Goal: Task Accomplishment & Management: Manage account settings

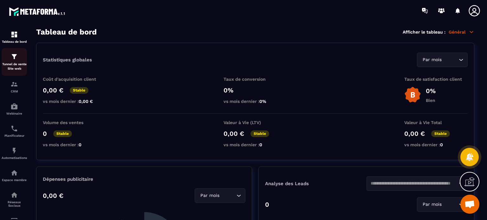
click at [17, 72] on link "Tunnel de vente Site web" at bounding box center [14, 62] width 25 height 28
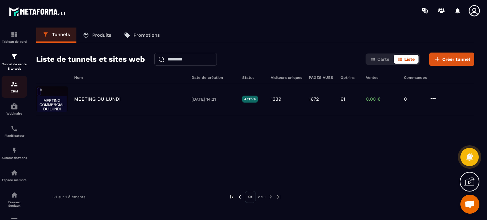
click at [22, 93] on p "CRM" at bounding box center [14, 91] width 25 height 3
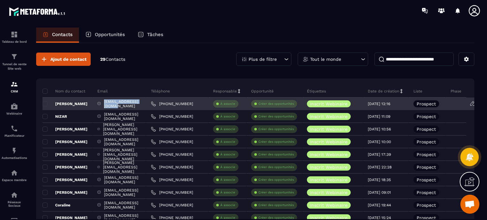
drag, startPoint x: 156, startPoint y: 103, endPoint x: 104, endPoint y: 105, distance: 51.7
click at [104, 105] on div "[EMAIL_ADDRESS][DOMAIN_NAME]" at bounding box center [120, 104] width 54 height 13
copy p "[EMAIL_ADDRESS][DOMAIN_NAME]"
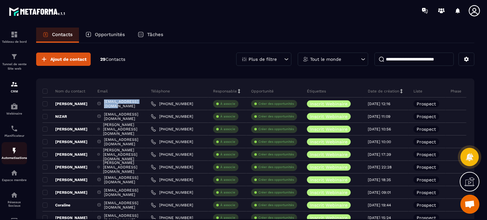
click at [10, 154] on img at bounding box center [14, 151] width 8 height 8
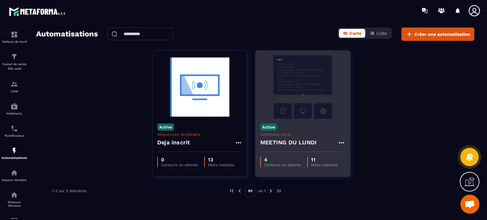
click at [307, 145] on h4 "MEETING DU LUNDI" at bounding box center [288, 142] width 56 height 9
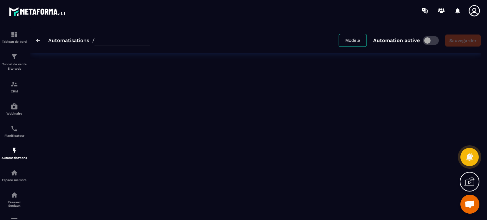
type input "**********"
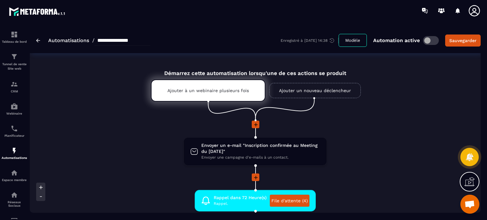
click at [38, 39] on img at bounding box center [38, 41] width 4 height 4
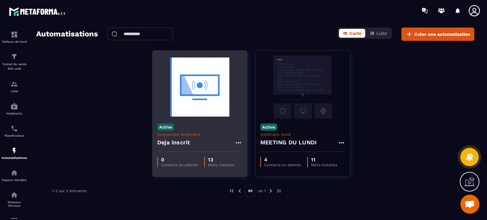
click at [203, 117] on img at bounding box center [199, 86] width 85 height 63
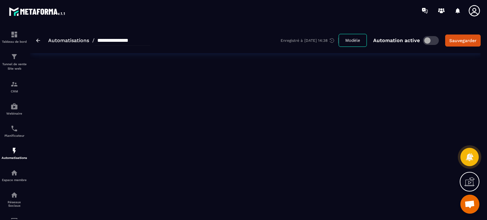
type input "**********"
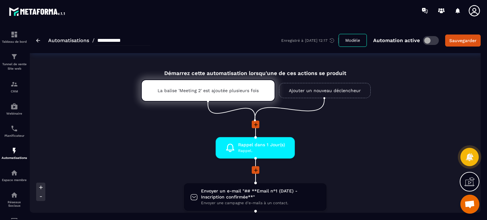
click at [185, 152] on li "Rappel dans 1 Jour(s) Rappel. drag-arrow" at bounding box center [255, 151] width 330 height 29
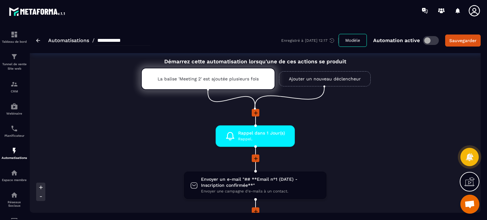
scroll to position [13, 0]
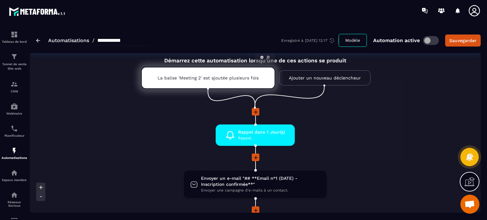
click at [198, 81] on div "La balise 'Meeting 2' est ajoutée plusieurs fois" at bounding box center [208, 78] width 134 height 22
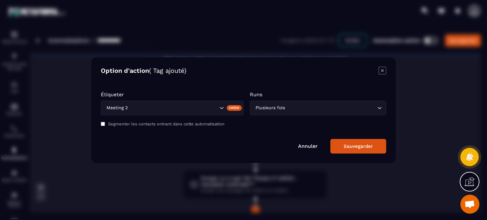
click at [380, 70] on icon "Modal window" at bounding box center [383, 71] width 8 height 8
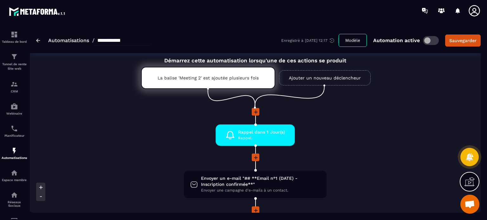
click at [164, 136] on li "Rappel dans 1 Jour(s) Rappel. drag-arrow" at bounding box center [255, 139] width 330 height 29
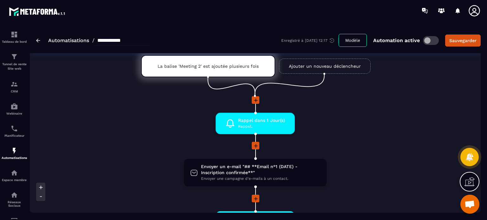
scroll to position [25, 0]
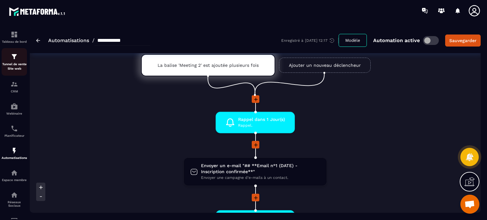
click at [19, 70] on p "Tunnel de vente Site web" at bounding box center [14, 66] width 25 height 9
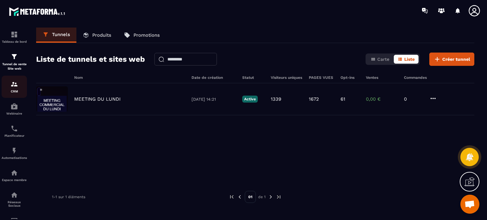
click at [16, 86] on img at bounding box center [14, 85] width 8 height 8
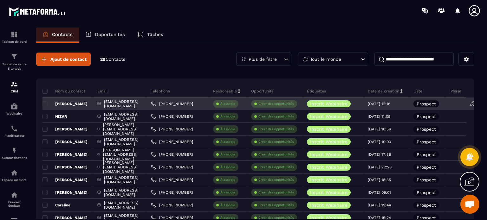
click at [125, 104] on div "[EMAIL_ADDRESS][DOMAIN_NAME]" at bounding box center [120, 104] width 54 height 13
click at [71, 103] on div "[PERSON_NAME]" at bounding box center [67, 104] width 50 height 13
